Goal: Navigation & Orientation: Find specific page/section

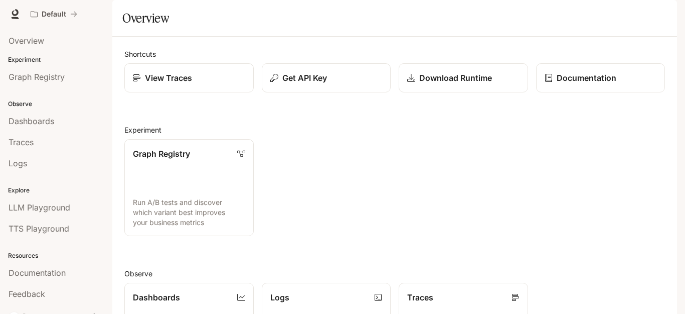
scroll to position [13, 0]
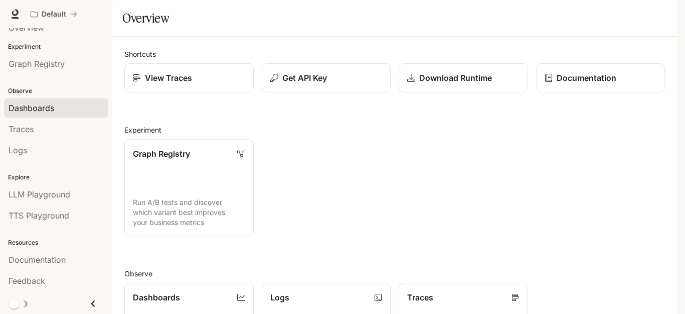
click at [46, 108] on span "Dashboards" at bounding box center [32, 108] width 46 height 12
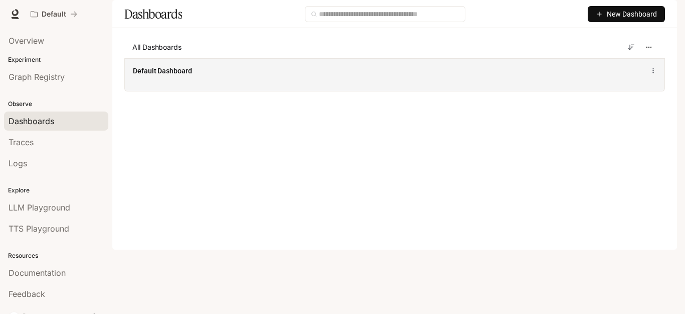
click at [172, 76] on span "Default Dashboard" at bounding box center [162, 71] width 59 height 10
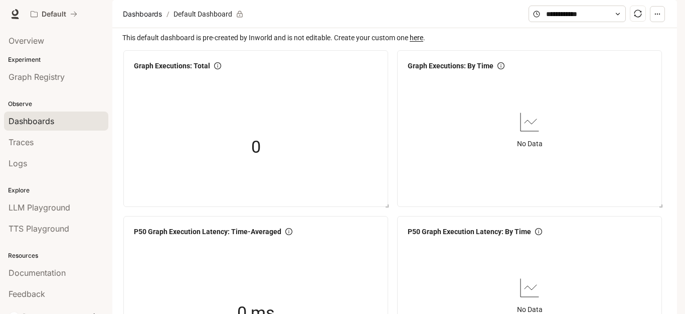
scroll to position [452, 0]
